Goal: Task Accomplishment & Management: Manage account settings

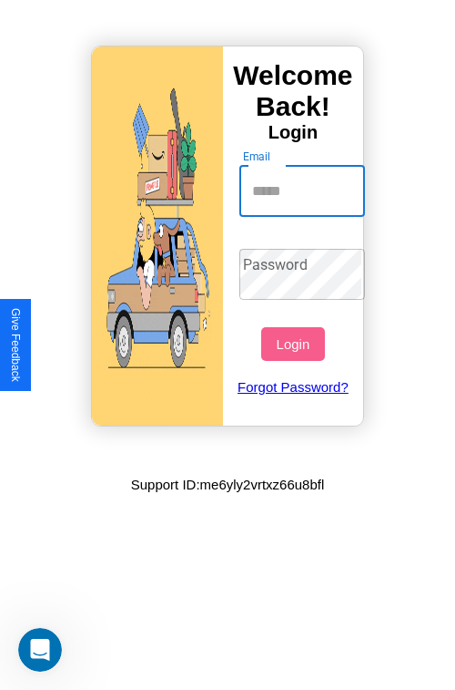
click at [304, 190] on input "Email" at bounding box center [303, 191] width 127 height 51
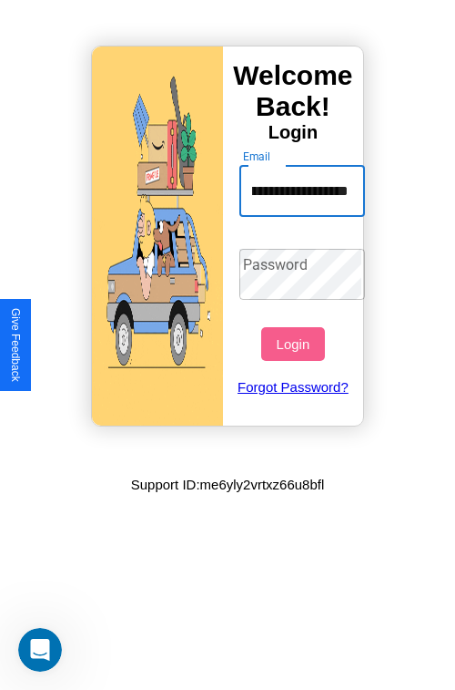
scroll to position [0, 59]
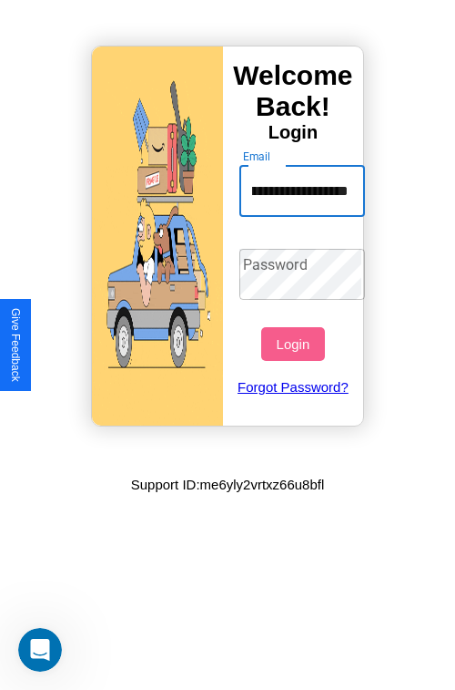
type input "**********"
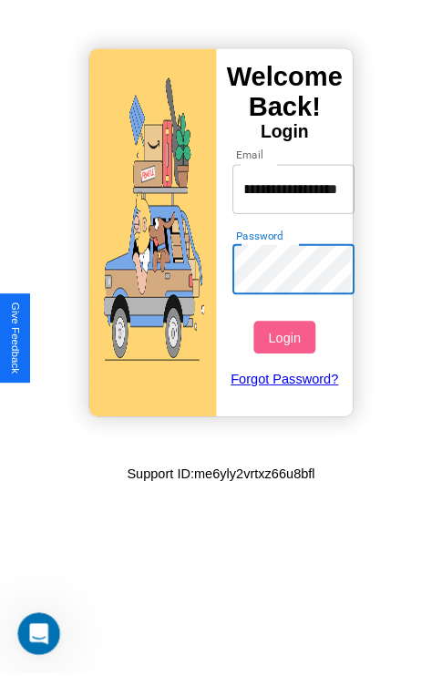
scroll to position [0, 0]
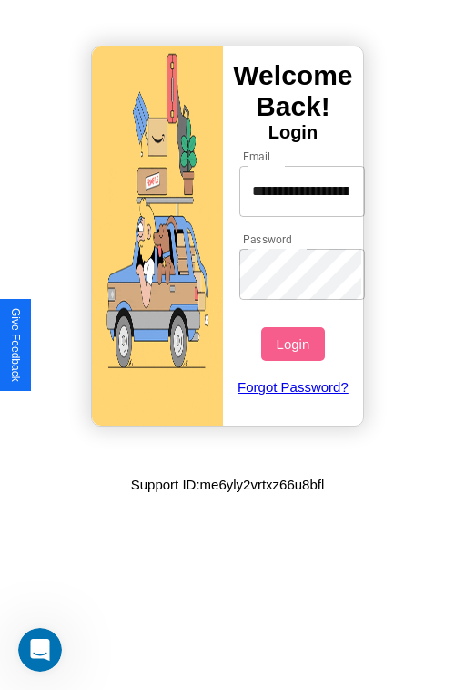
click at [295, 343] on button "Login" at bounding box center [292, 344] width 63 height 34
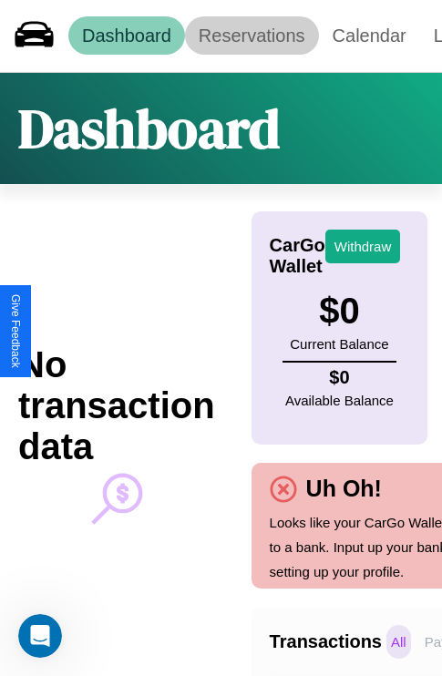
click at [251, 36] on link "Reservations" at bounding box center [252, 35] width 134 height 38
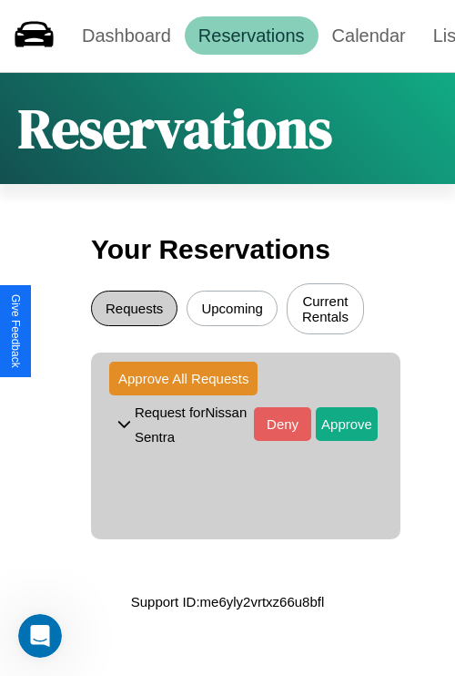
click at [134, 311] on button "Requests" at bounding box center [134, 309] width 87 height 36
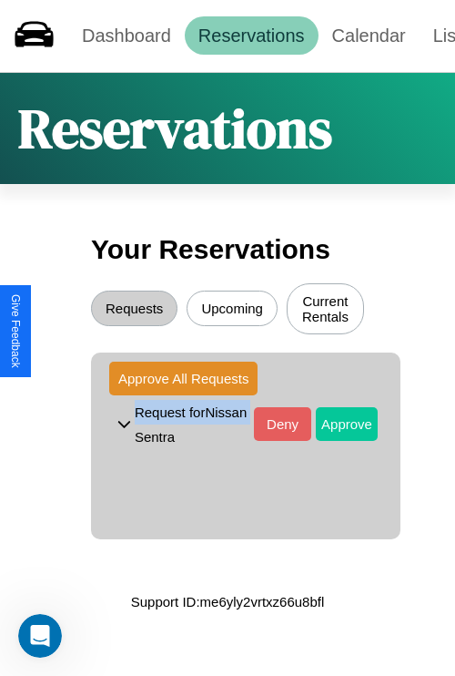
click at [333, 426] on button "Approve" at bounding box center [347, 424] width 62 height 34
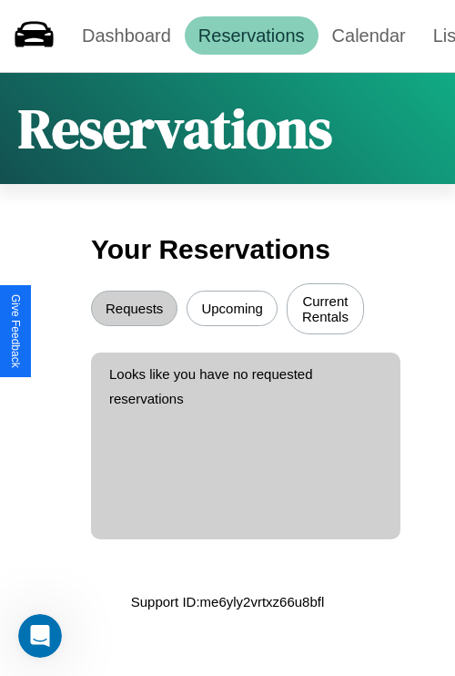
click at [232, 311] on button "Upcoming" at bounding box center [232, 309] width 91 height 36
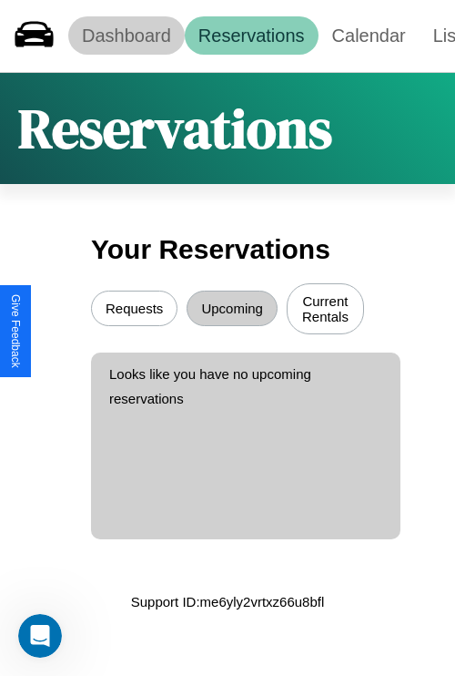
click at [126, 36] on link "Dashboard" at bounding box center [126, 35] width 117 height 38
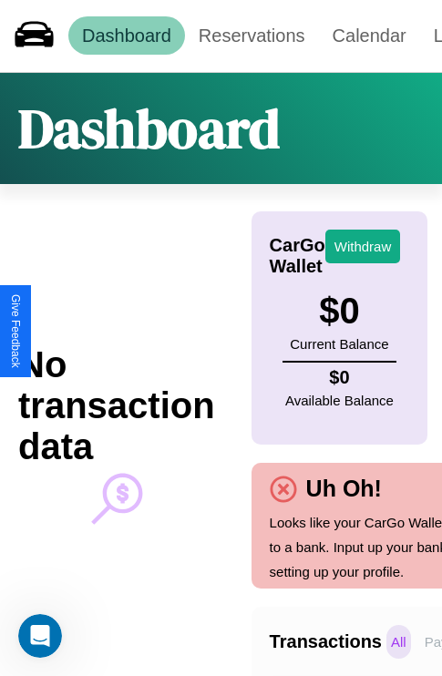
scroll to position [0, 134]
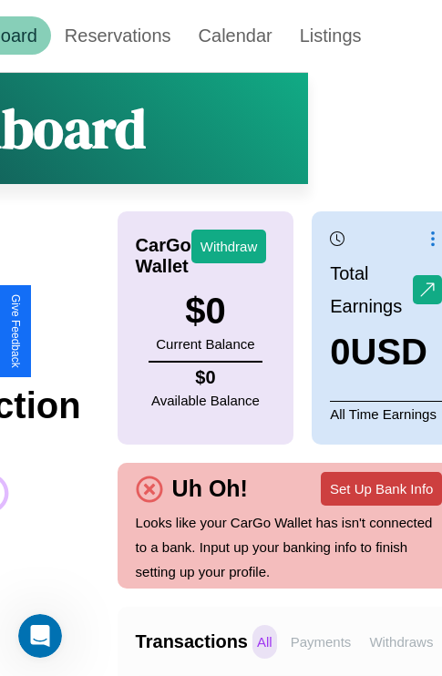
click at [381, 488] on button "Set Up Bank Info" at bounding box center [381, 489] width 121 height 34
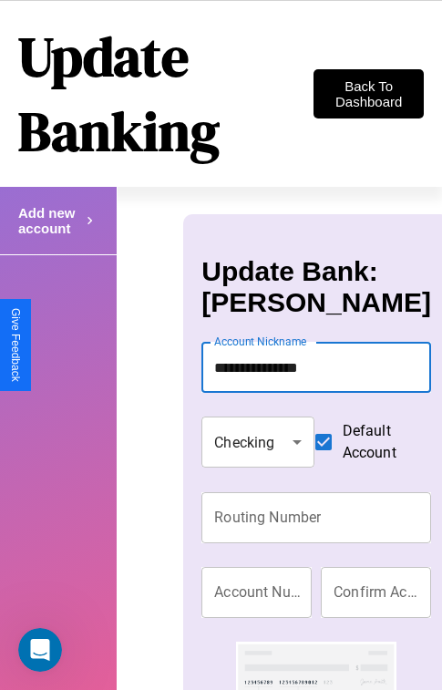
type input "**********"
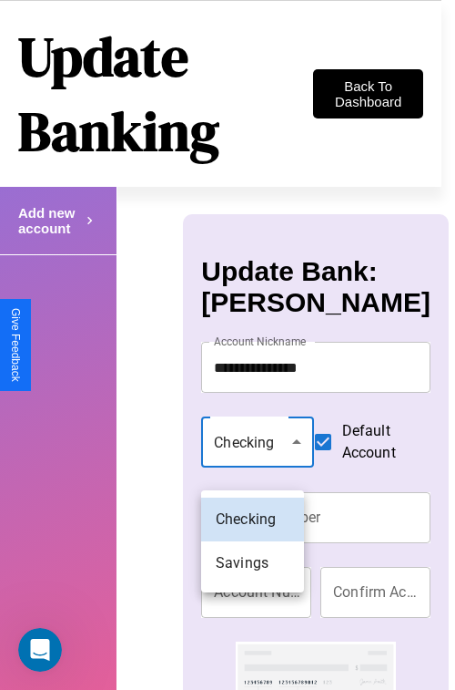
click at [252, 464] on div at bounding box center [227, 345] width 455 height 690
